Goal: Use online tool/utility: Utilize a website feature to perform a specific function

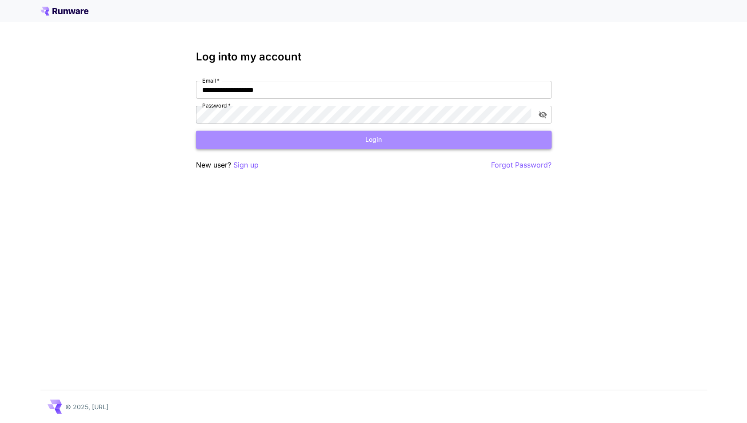
click at [377, 142] on button "Login" at bounding box center [374, 140] width 356 height 18
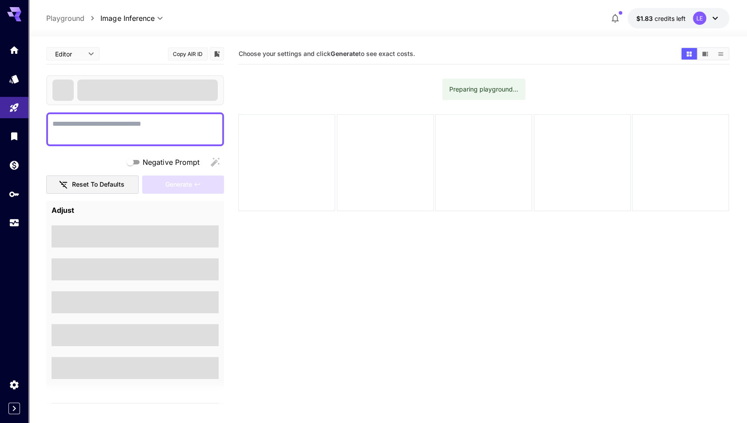
click at [618, 17] on icon "button" at bounding box center [615, 18] width 7 height 9
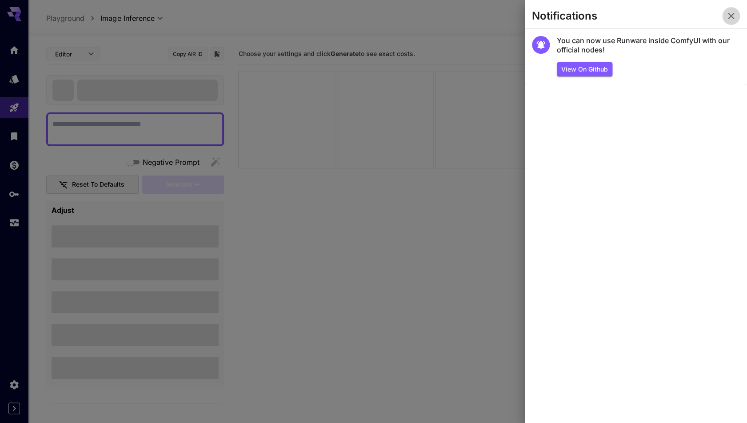
click at [731, 15] on icon "button" at bounding box center [731, 16] width 11 height 11
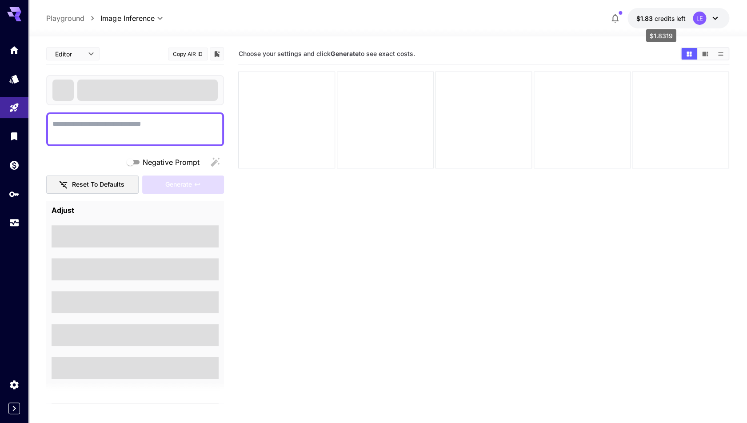
click at [668, 16] on span "credits left" at bounding box center [670, 19] width 31 height 8
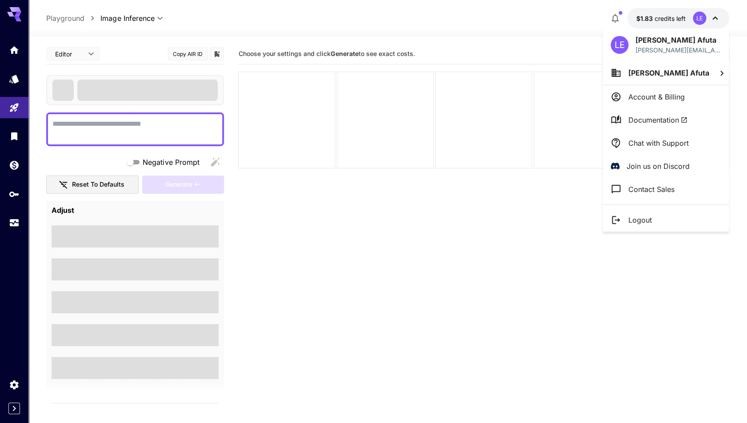
drag, startPoint x: 500, startPoint y: 26, endPoint x: 500, endPoint y: 35, distance: 8.9
click at [500, 26] on div at bounding box center [373, 211] width 747 height 423
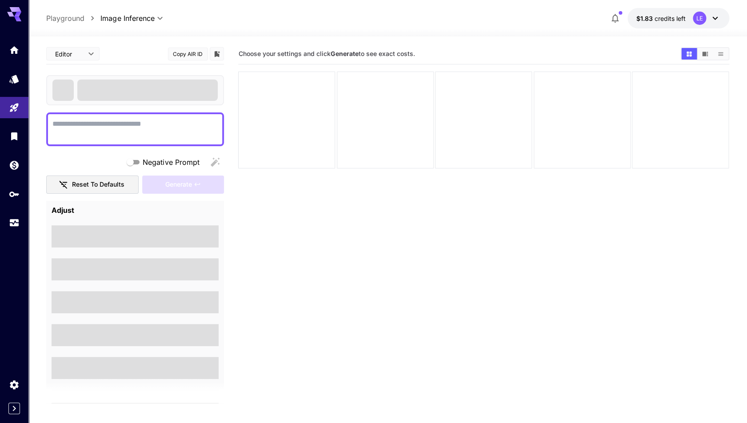
drag, startPoint x: 401, startPoint y: 249, endPoint x: 397, endPoint y: 242, distance: 8.8
click at [402, 249] on section "Choose your settings and click Generate to see exact costs." at bounding box center [483, 255] width 491 height 423
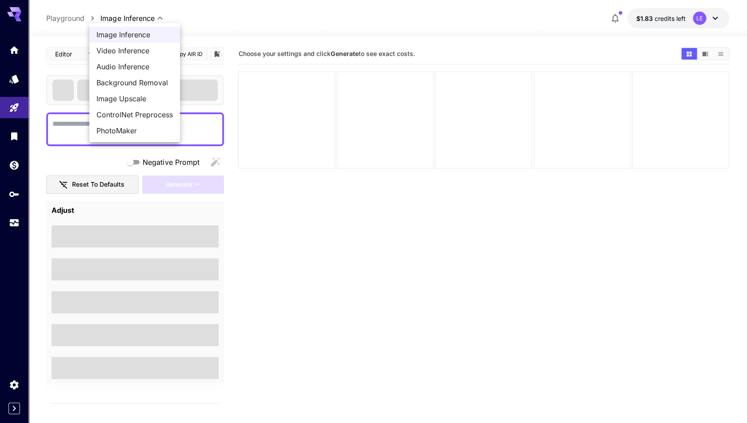
click at [135, 18] on body "**********" at bounding box center [373, 246] width 747 height 493
click at [136, 50] on span "Video Inference" at bounding box center [134, 50] width 76 height 11
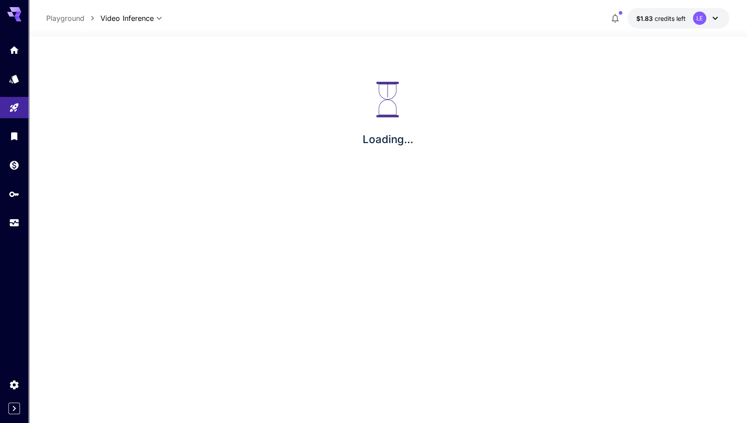
type input "**********"
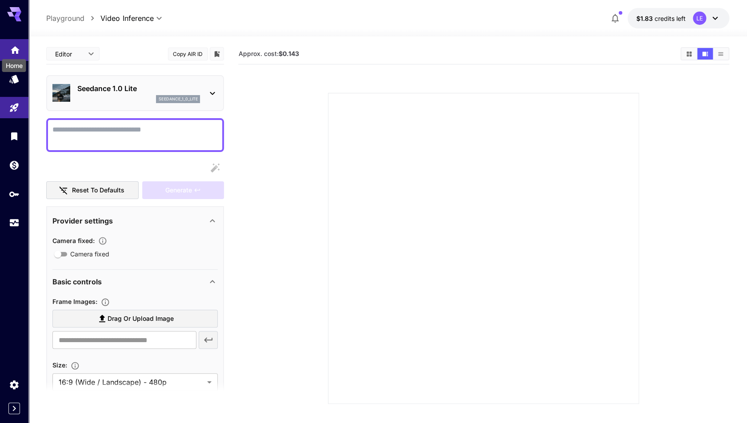
click at [16, 50] on icon "Home" at bounding box center [15, 48] width 11 height 11
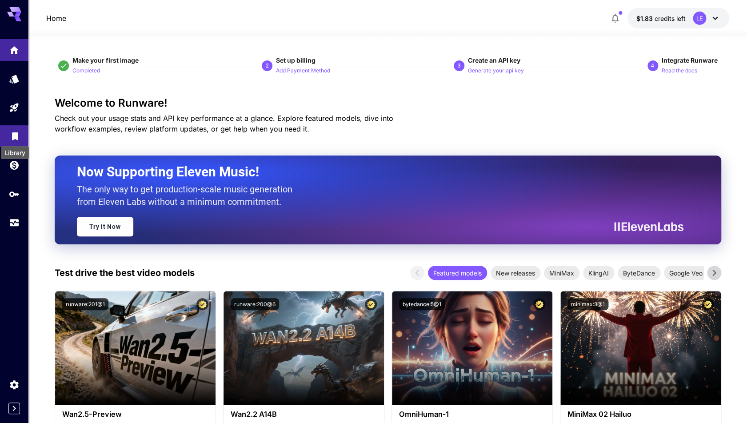
click at [17, 134] on icon "Library" at bounding box center [15, 134] width 6 height 8
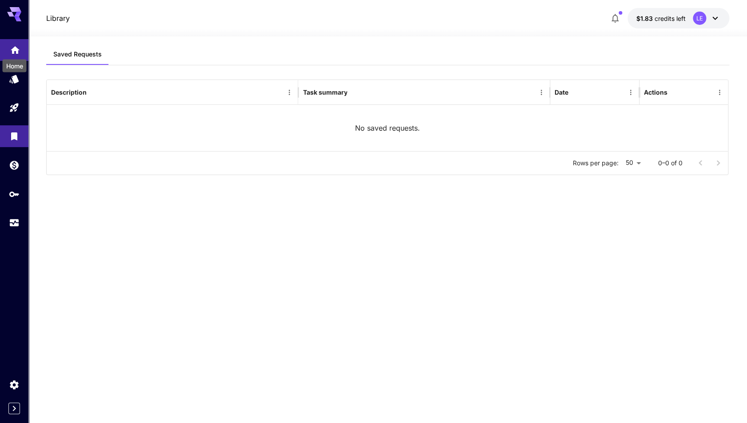
click at [17, 49] on icon "Home" at bounding box center [15, 49] width 9 height 8
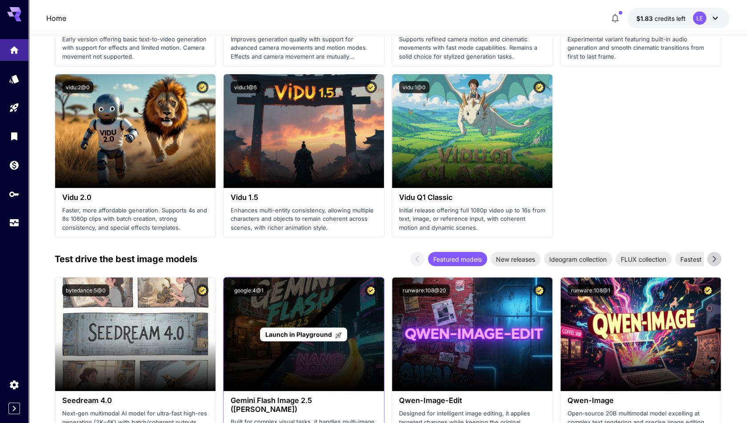
scroll to position [1068, 0]
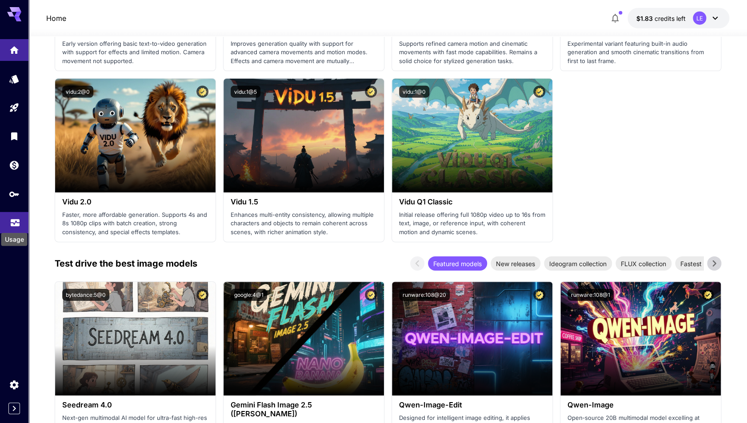
click at [14, 223] on icon "Usage" at bounding box center [15, 221] width 11 height 11
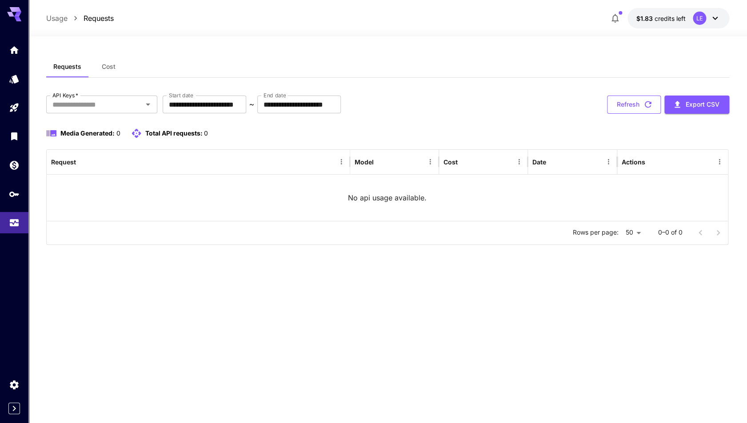
click at [630, 106] on button "Refresh" at bounding box center [634, 105] width 54 height 18
click at [444, 331] on div "**********" at bounding box center [387, 230] width 683 height 348
click at [97, 18] on p "Requests" at bounding box center [99, 18] width 30 height 11
click at [18, 48] on icon "Home" at bounding box center [15, 48] width 11 height 11
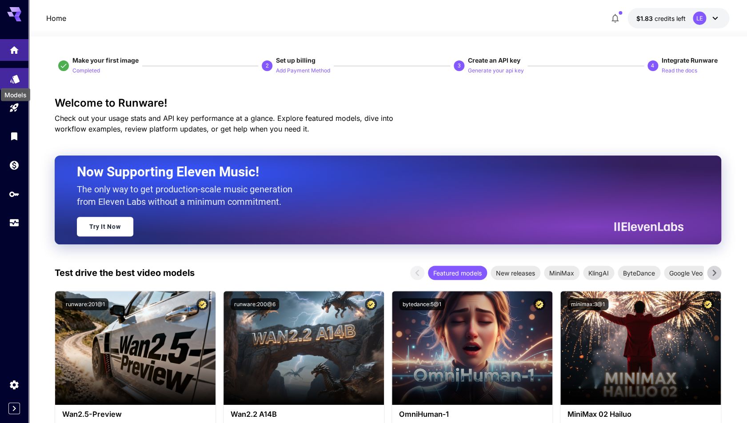
click at [16, 78] on icon "Models" at bounding box center [14, 78] width 9 height 8
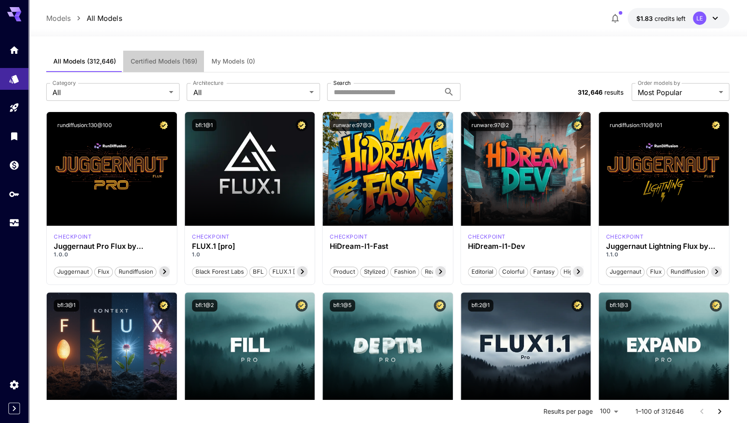
click at [157, 64] on span "Certified Models (169)" at bounding box center [163, 61] width 67 height 8
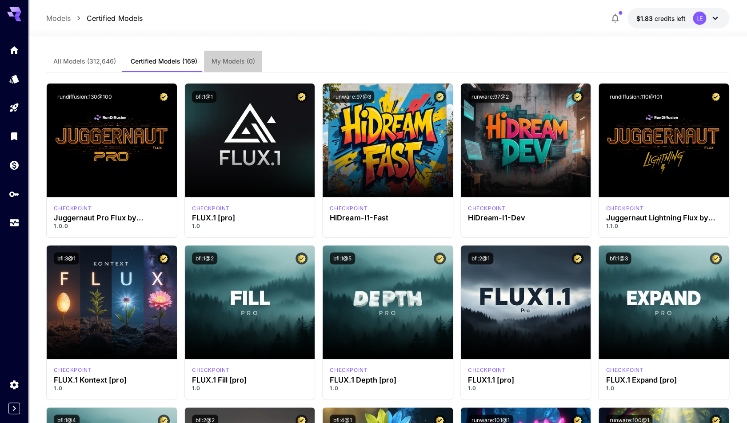
click at [226, 61] on span "My Models (0)" at bounding box center [233, 61] width 44 height 8
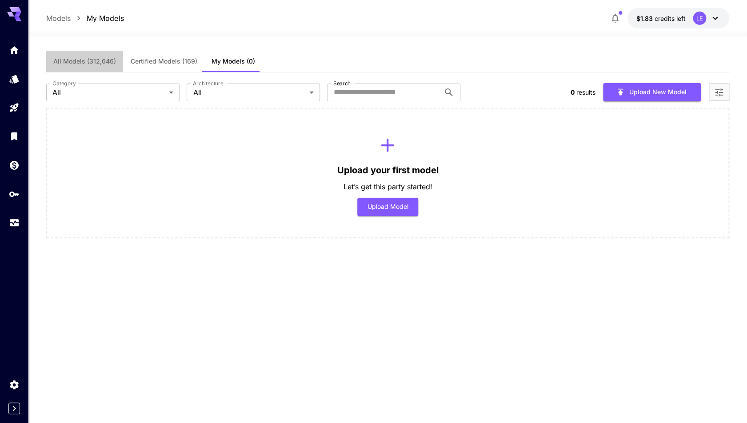
click at [84, 60] on span "All Models (312,646)" at bounding box center [84, 61] width 63 height 8
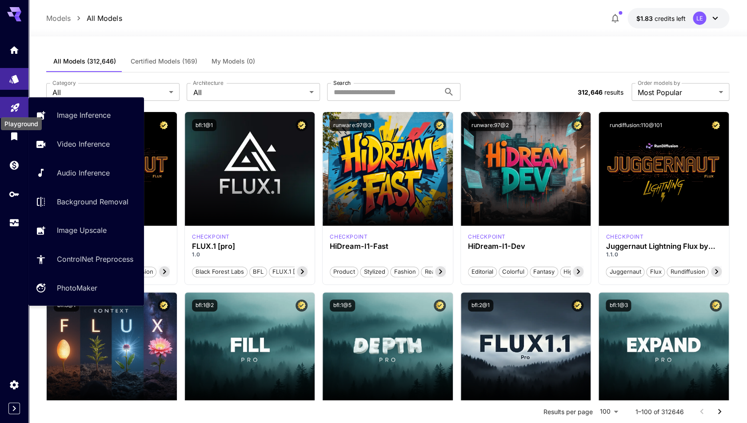
click at [15, 108] on icon "Playground" at bounding box center [15, 105] width 8 height 8
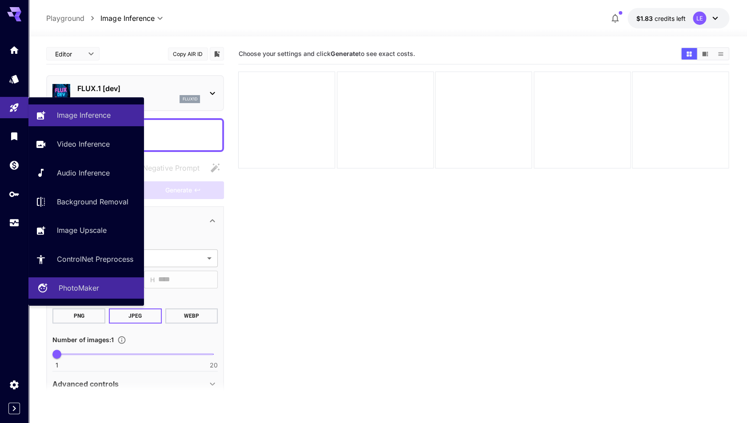
click at [88, 288] on p "PhotoMaker" at bounding box center [79, 288] width 40 height 11
type input "**********"
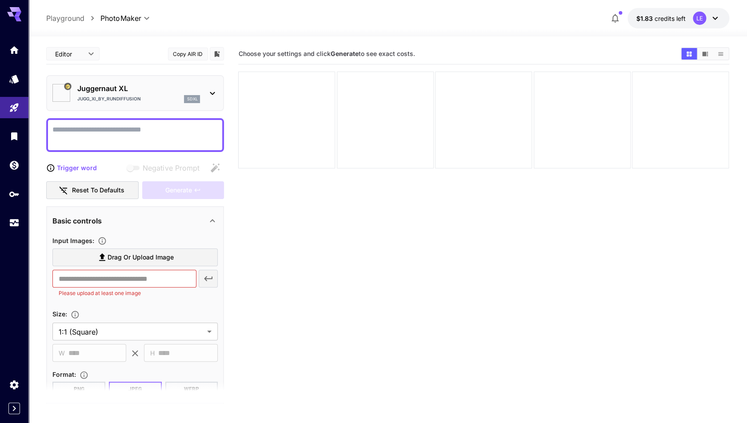
type input "*********"
type input "*******"
click at [215, 95] on icon at bounding box center [212, 93] width 11 height 11
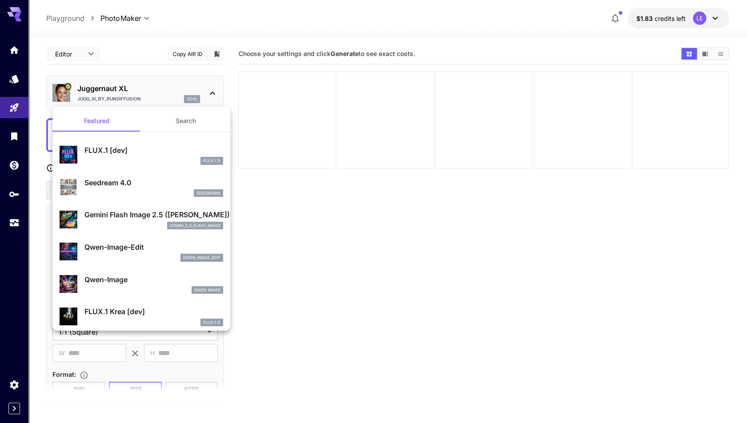
click at [157, 91] on div at bounding box center [373, 211] width 747 height 423
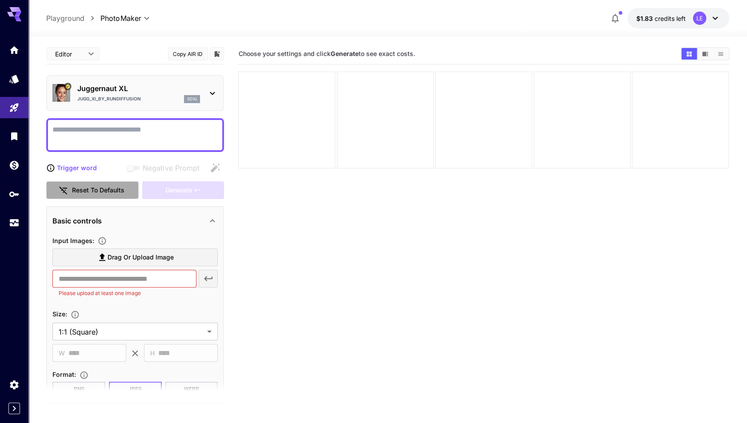
click at [92, 190] on button "Reset to defaults" at bounding box center [92, 190] width 92 height 18
click at [14, 83] on link at bounding box center [14, 79] width 28 height 22
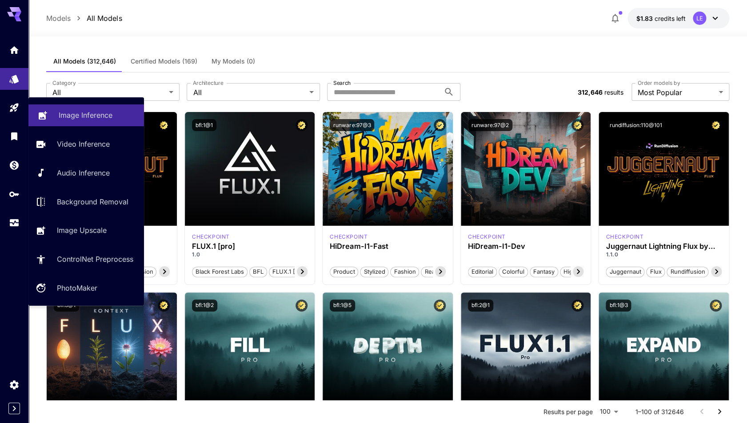
click at [99, 120] on p "Image Inference" at bounding box center [86, 115] width 54 height 11
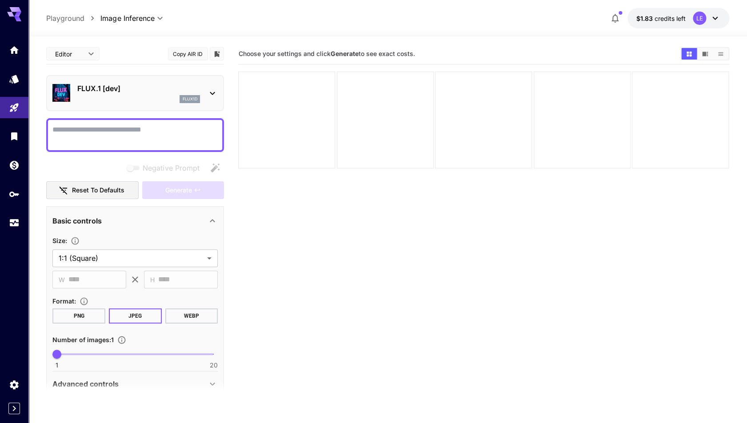
click at [21, 15] on icon at bounding box center [14, 14] width 14 height 14
